Goal: Information Seeking & Learning: Find specific fact

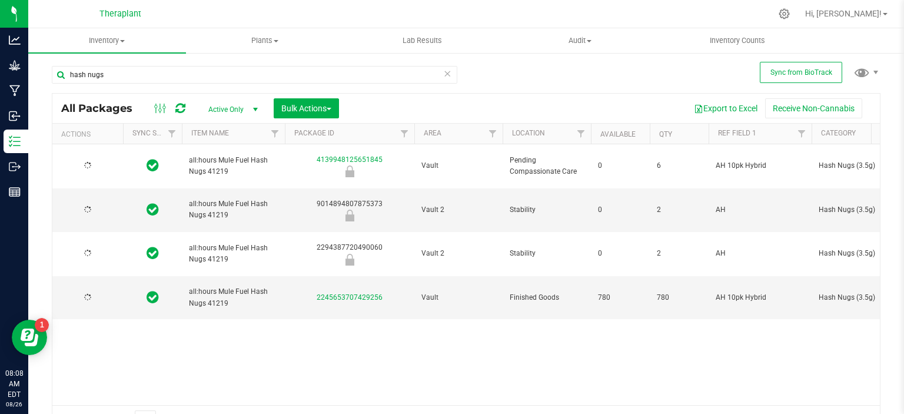
type input "2026-08-14"
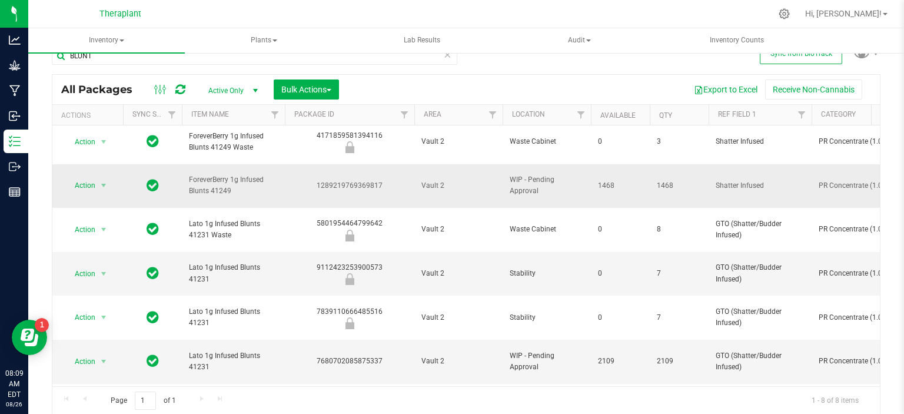
scroll to position [10, 0]
